Goal: Check status: Check status

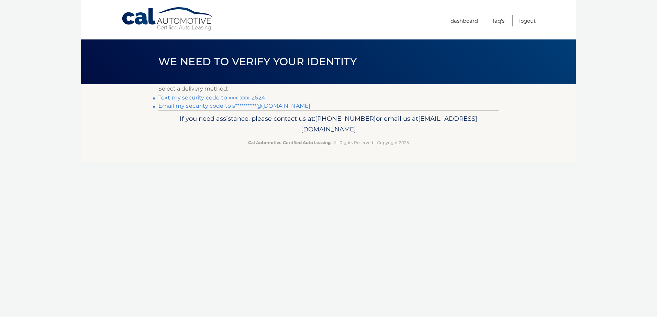
click at [203, 99] on link "Text my security code to xxx-xxx-2624" at bounding box center [211, 97] width 107 height 7
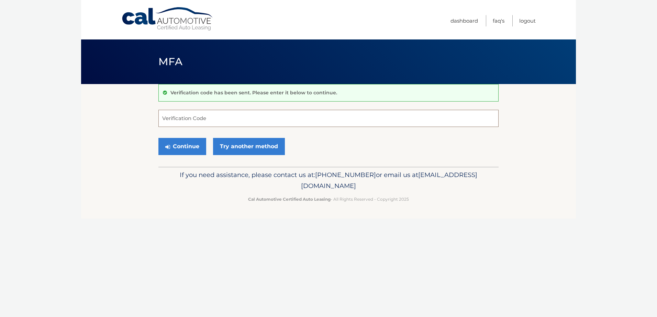
click at [429, 119] on input "Verification Code" at bounding box center [328, 118] width 340 height 17
paste input "038007"
type input "038007"
click at [188, 146] on button "Continue" at bounding box center [182, 146] width 48 height 17
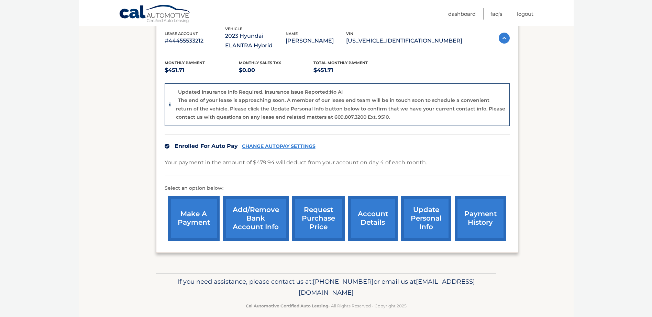
scroll to position [133, 0]
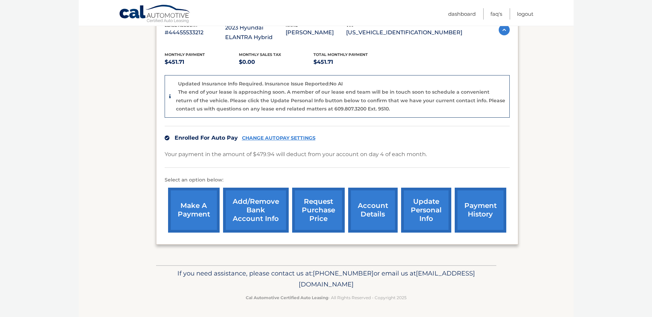
click at [373, 209] on link "account details" at bounding box center [372, 210] width 49 height 45
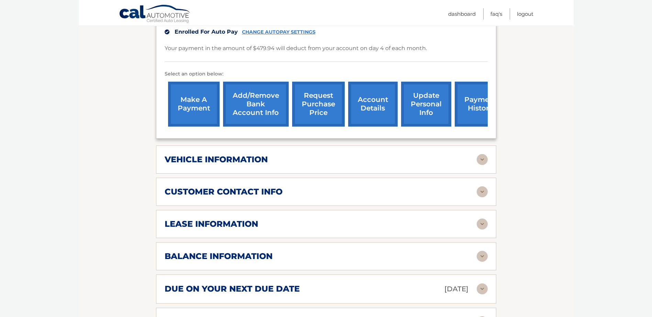
scroll to position [206, 0]
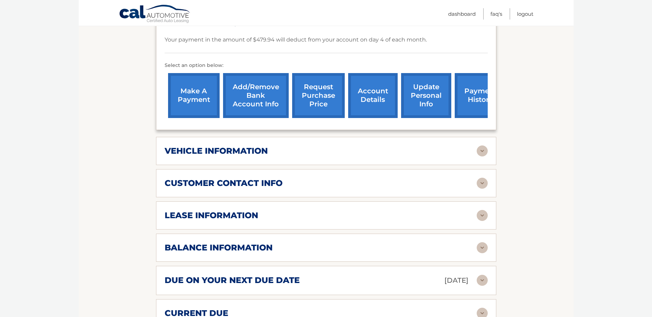
click at [474, 144] on div "vehicle information vehicle Year 2023 vehicle make Hyundai vehicle model ELANTR…" at bounding box center [326, 151] width 340 height 28
click at [479, 153] on img at bounding box center [481, 151] width 11 height 11
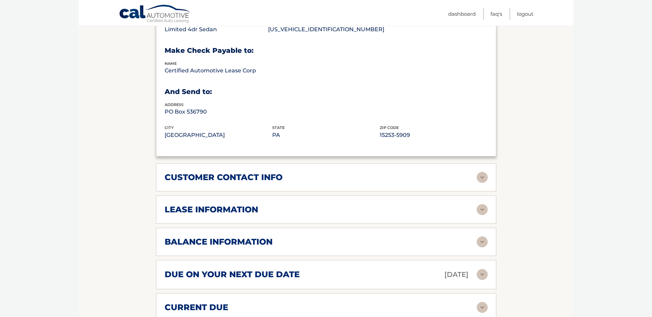
scroll to position [378, 0]
click at [484, 220] on div "lease information Contract Start Date Sep 04, 2022 Term 39 Maturity Date Dec 04…" at bounding box center [326, 209] width 340 height 28
click at [482, 210] on img at bounding box center [481, 209] width 11 height 11
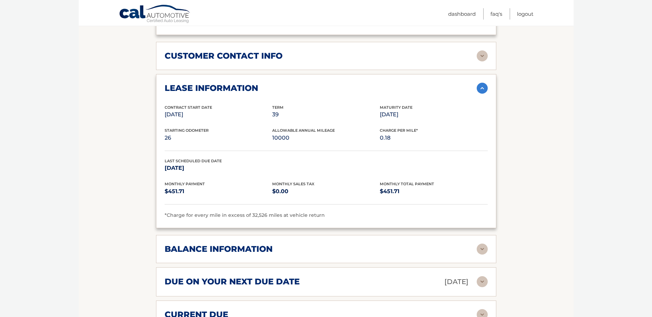
scroll to position [515, 0]
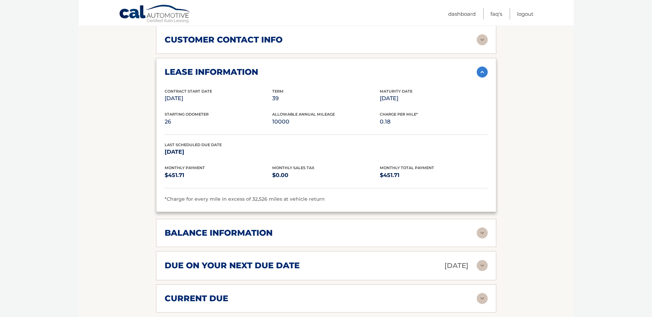
click at [484, 233] on img at bounding box center [481, 233] width 11 height 11
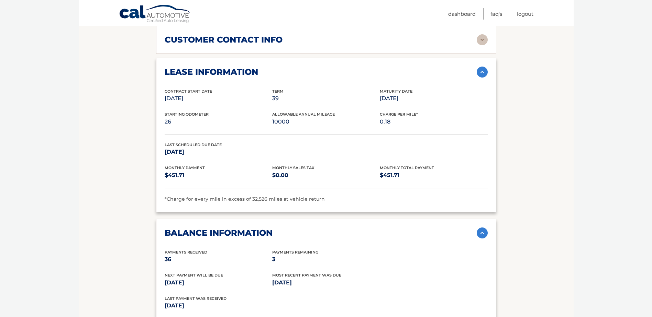
click at [484, 233] on img at bounding box center [481, 233] width 11 height 11
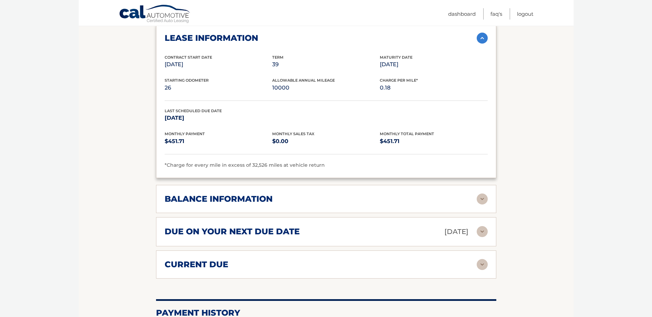
scroll to position [550, 0]
click at [487, 230] on div "due on your next due date Sep 04, 2025 Late Charges $0.00 Miscellaneous Charges…" at bounding box center [326, 231] width 340 height 29
click at [480, 229] on img at bounding box center [481, 231] width 11 height 11
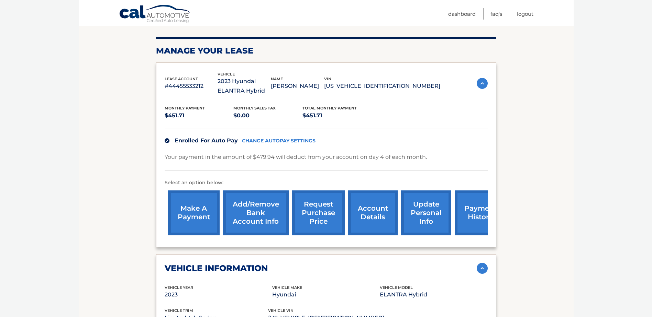
scroll to position [0, 0]
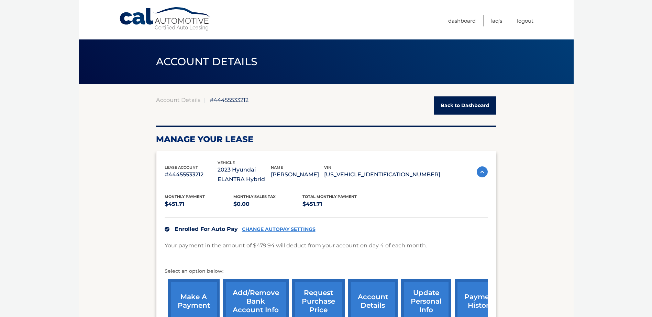
click at [459, 104] on link "Back to Dashboard" at bounding box center [465, 106] width 63 height 18
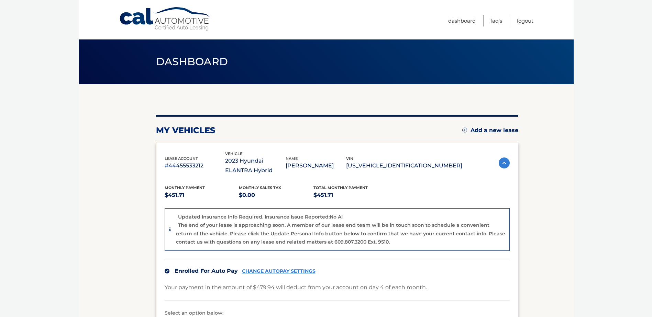
click at [498, 164] on img at bounding box center [503, 163] width 11 height 11
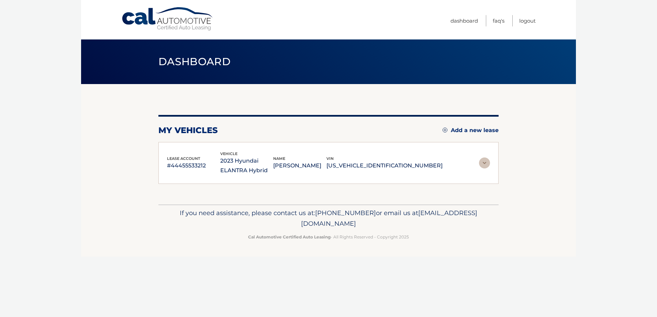
click at [488, 161] on img at bounding box center [484, 163] width 11 height 11
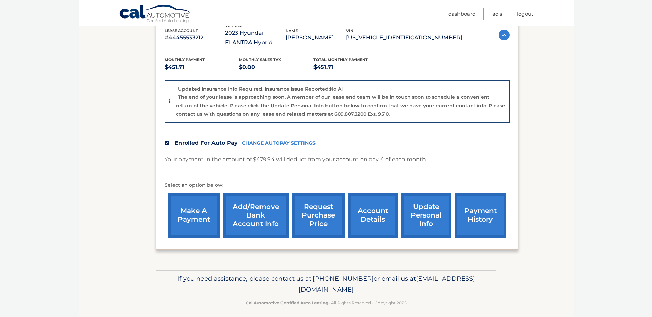
scroll to position [133, 0]
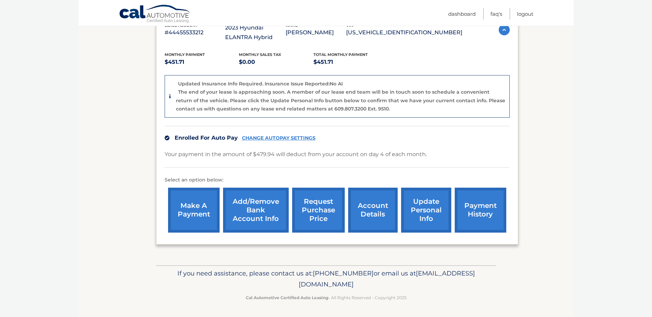
click at [311, 217] on link "request purchase price" at bounding box center [318, 210] width 53 height 45
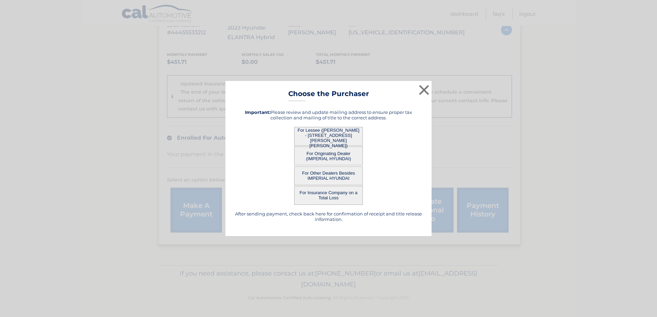
click at [324, 136] on button "For Lessee ([PERSON_NAME] - [STREET_ADDRESS][PERSON_NAME][PERSON_NAME])" at bounding box center [328, 136] width 69 height 19
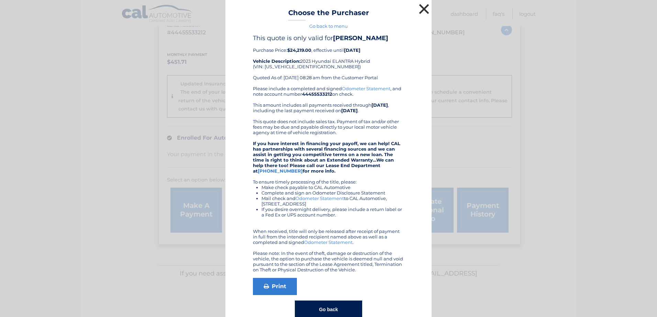
click at [424, 7] on button "×" at bounding box center [424, 9] width 14 height 14
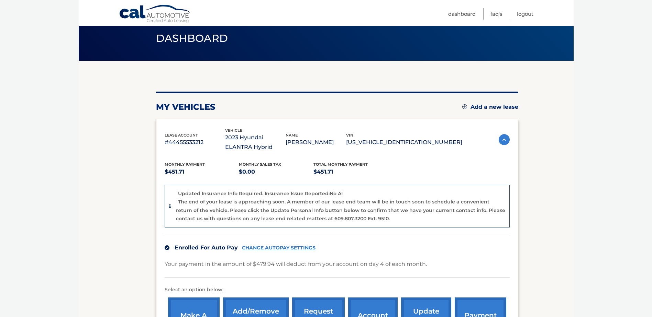
scroll to position [0, 0]
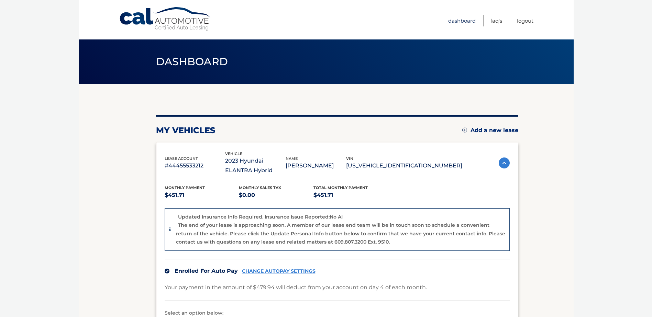
click at [456, 18] on link "Dashboard" at bounding box center [461, 20] width 27 height 11
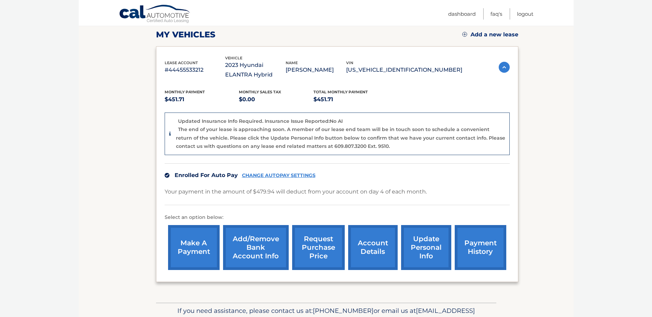
scroll to position [133, 0]
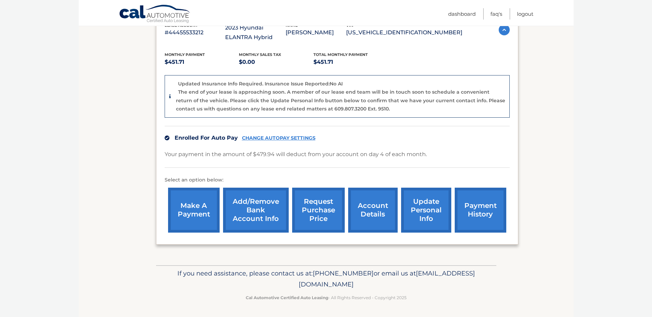
click at [370, 209] on link "account details" at bounding box center [372, 210] width 49 height 45
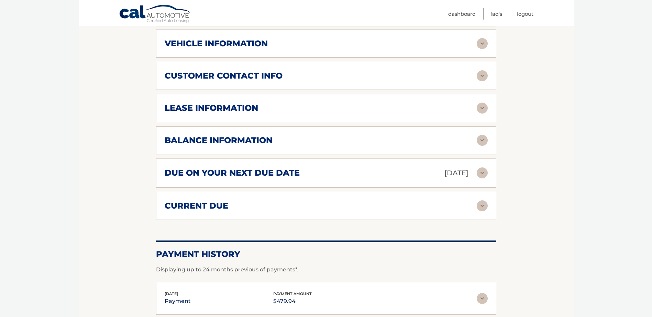
scroll to position [313, 0]
click at [483, 107] on img at bounding box center [481, 108] width 11 height 11
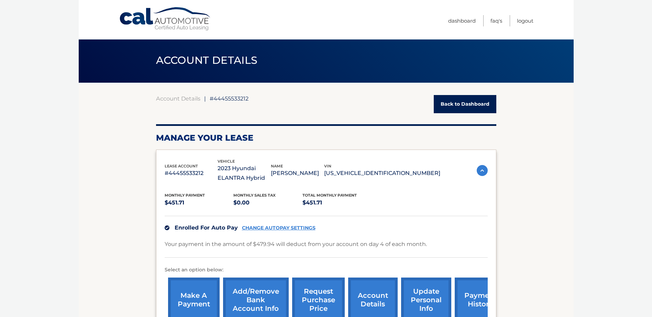
scroll to position [0, 0]
